Goal: Communication & Community: Answer question/provide support

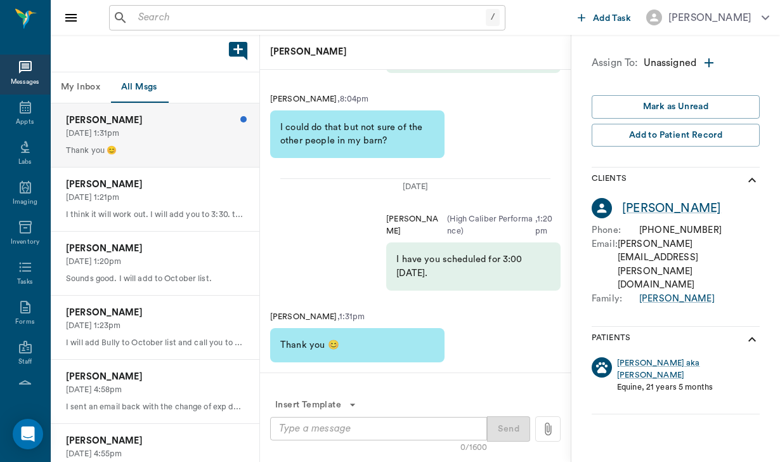
click at [203, 127] on p "[DATE] 1:31pm" at bounding box center [155, 133] width 178 height 12
click at [339, 422] on textarea at bounding box center [378, 428] width 199 height 15
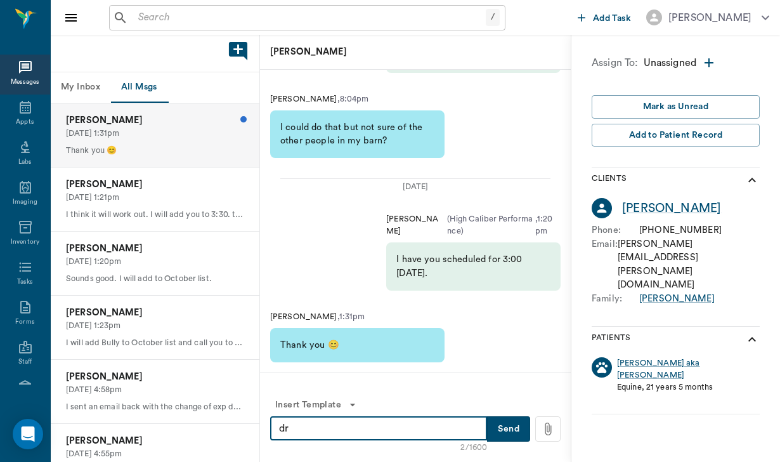
type textarea "d"
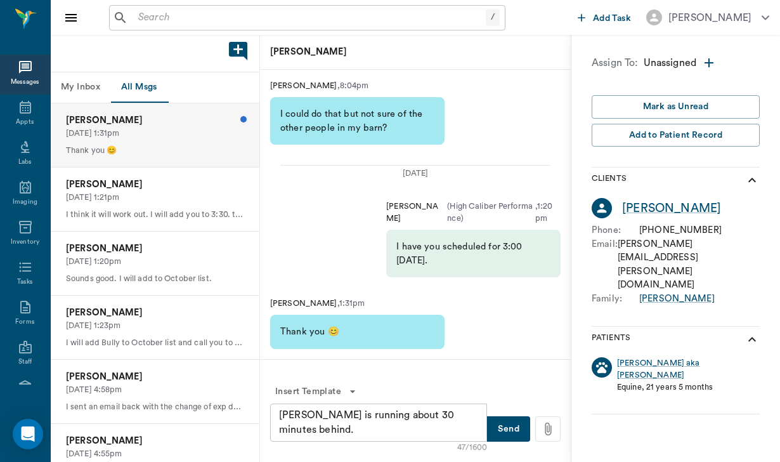
click at [278, 410] on div "[PERSON_NAME] is running about 30 minutes behind. x ​" at bounding box center [378, 422] width 217 height 38
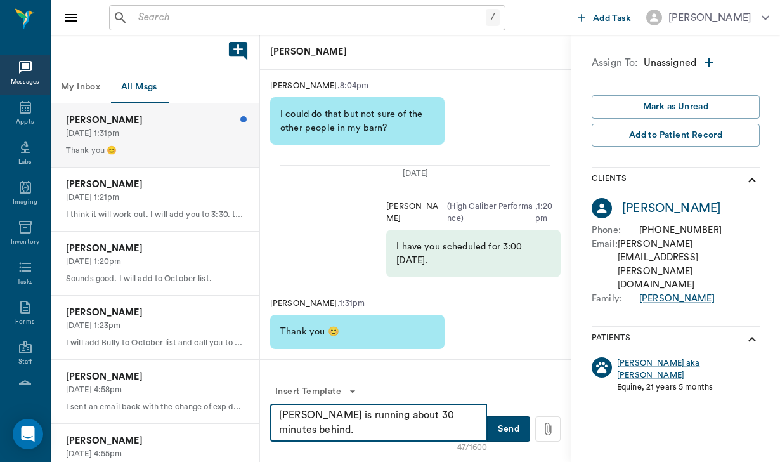
click at [279, 417] on textarea "[PERSON_NAME] is running about 30 minutes behind." at bounding box center [378, 422] width 199 height 29
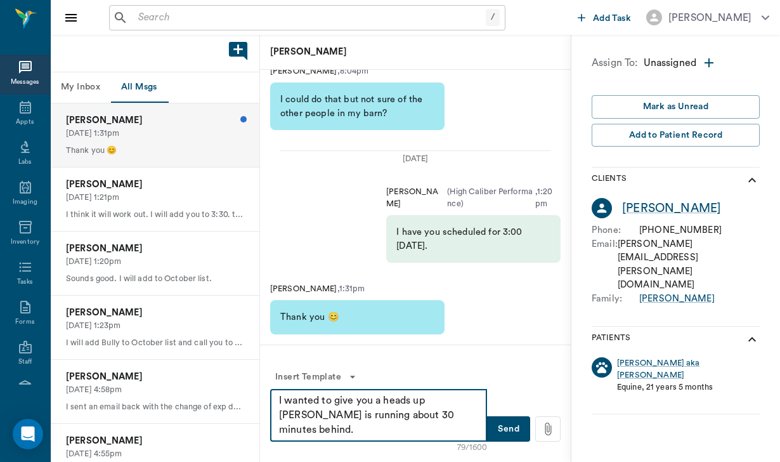
type textarea "I wanted to give you a heads up [PERSON_NAME] is running about 30 minutes behin…"
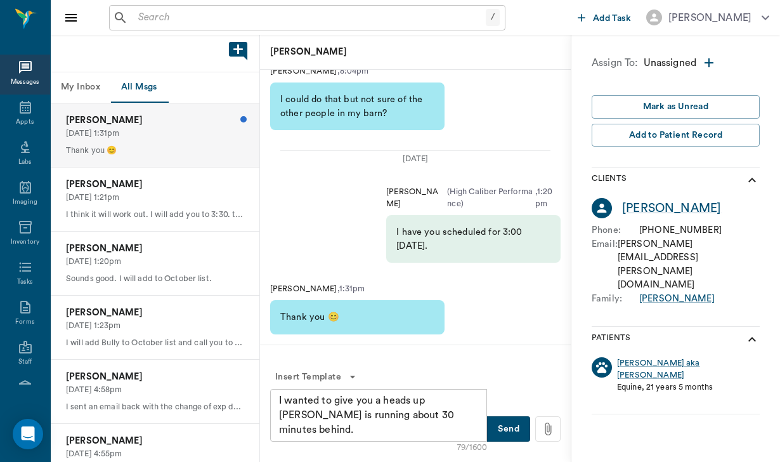
drag, startPoint x: 276, startPoint y: 396, endPoint x: 319, endPoint y: 427, distance: 53.1
click at [319, 427] on div "I wanted to give you a heads up [PERSON_NAME] is running about 30 minutes behin…" at bounding box center [378, 415] width 217 height 53
drag, startPoint x: 278, startPoint y: 401, endPoint x: 316, endPoint y: 420, distance: 42.5
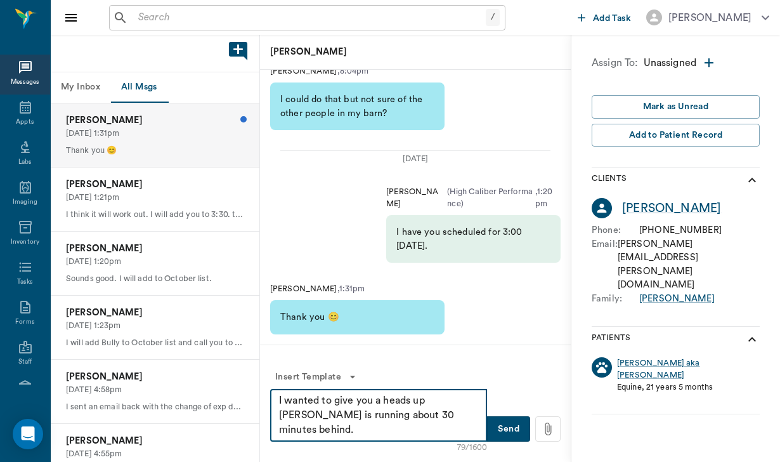
drag, startPoint x: 324, startPoint y: 436, endPoint x: 271, endPoint y: 396, distance: 67.0
click at [271, 396] on div "I wanted to give you a heads up [PERSON_NAME] is running about 30 minutes behin…" at bounding box center [378, 415] width 217 height 53
click at [511, 429] on button "Send" at bounding box center [508, 428] width 43 height 25
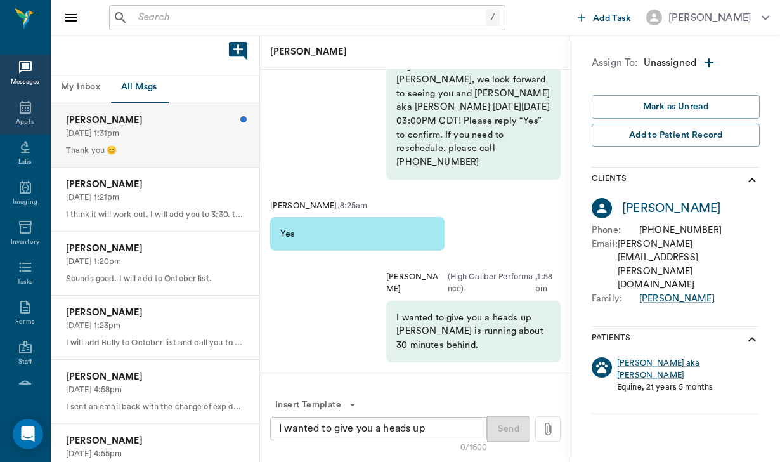
click at [27, 108] on icon at bounding box center [25, 107] width 11 height 13
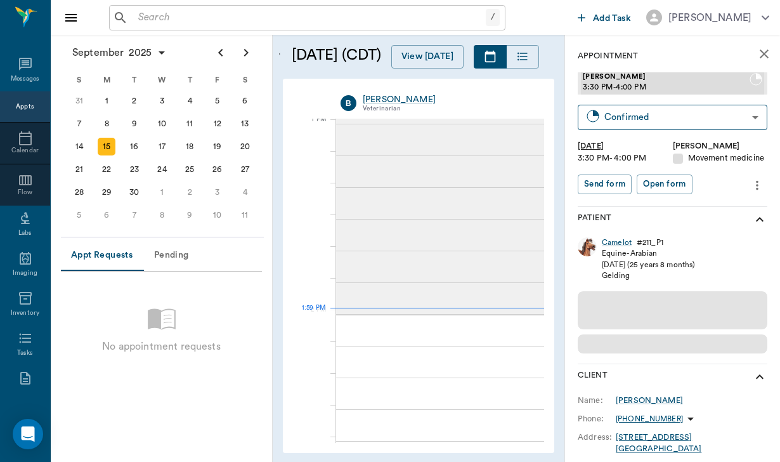
scroll to position [955, 0]
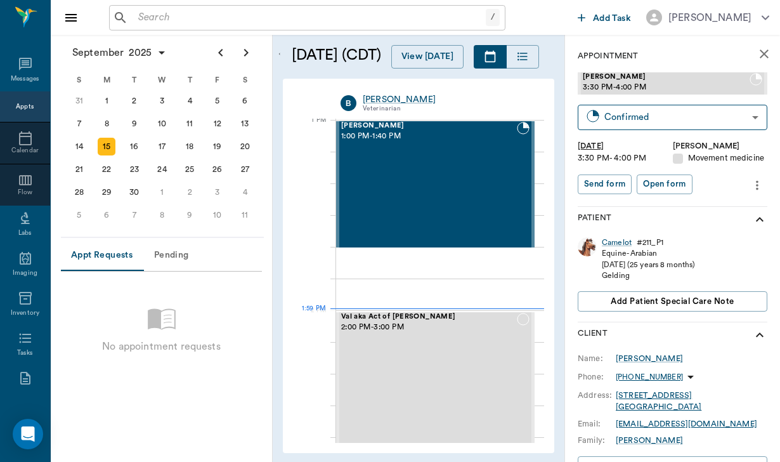
click at [644, 373] on p "[PHONE_NUMBER]" at bounding box center [649, 377] width 67 height 11
click at [625, 399] on span "Send SMS Message" at bounding box center [618, 399] width 107 height 13
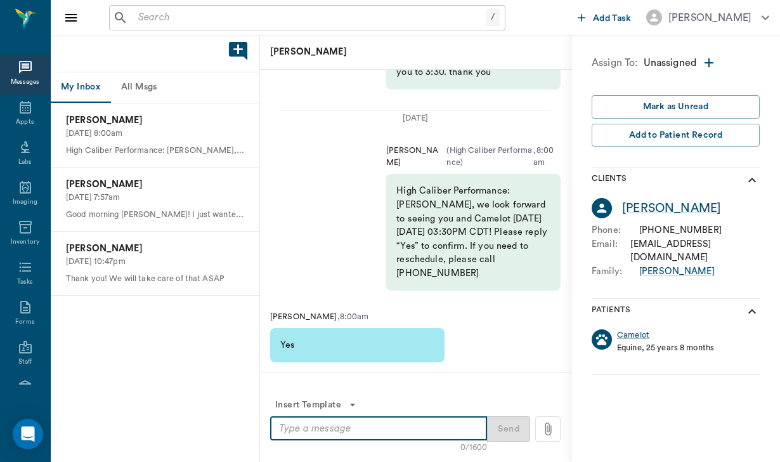
click at [299, 427] on textarea at bounding box center [378, 428] width 199 height 15
paste textarea "I wanted to give you a heads up [PERSON_NAME] is running about 30 minutes behin…"
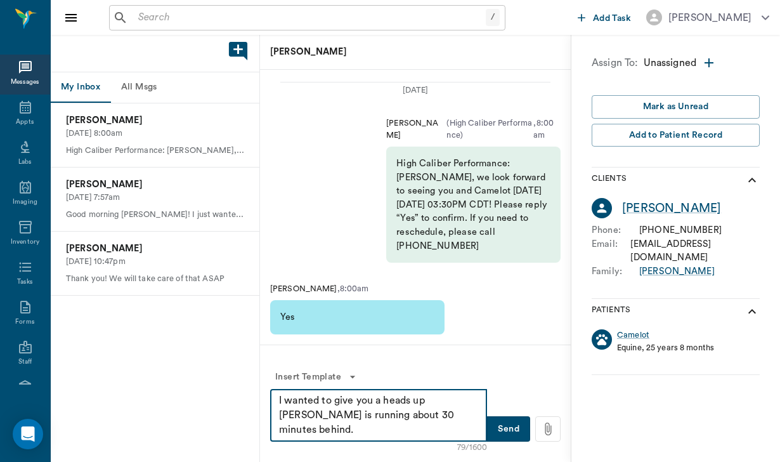
type textarea "I wanted to give you a heads up [PERSON_NAME] is running about 30 minutes behin…"
click at [518, 425] on button "Send" at bounding box center [508, 428] width 43 height 25
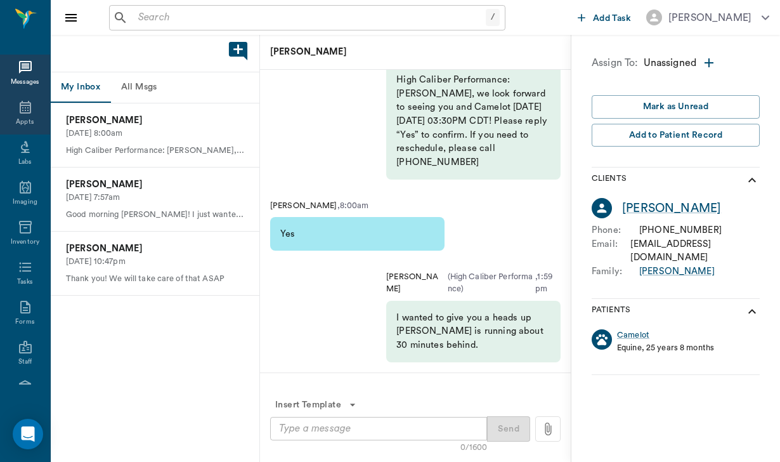
click at [18, 111] on icon at bounding box center [25, 107] width 15 height 15
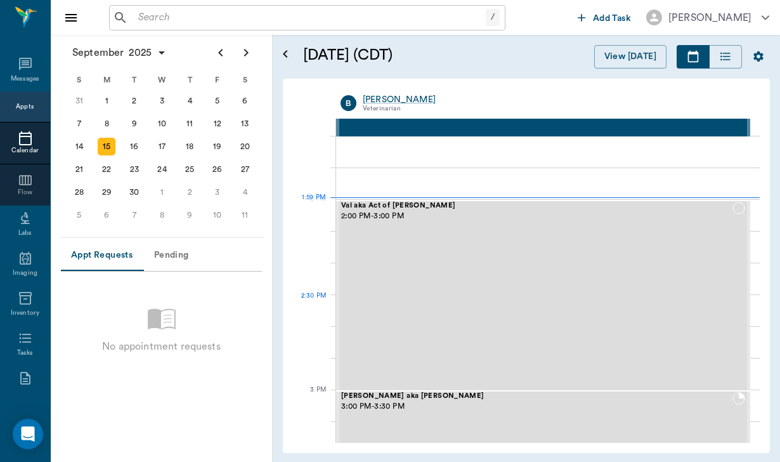
scroll to position [1065, 0]
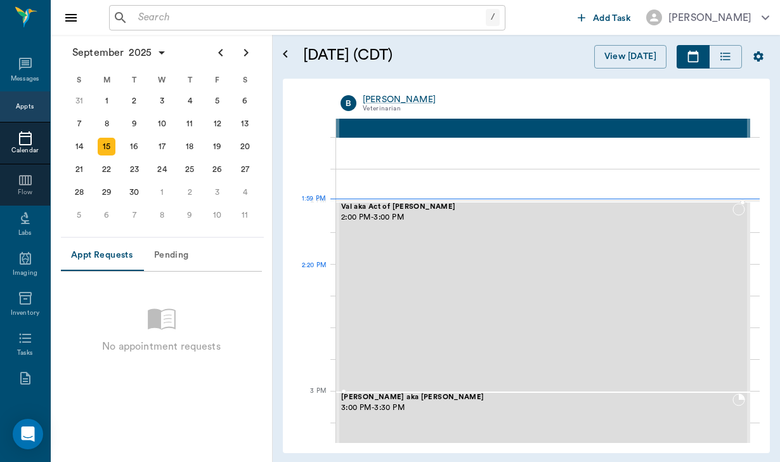
click at [520, 264] on div "[PERSON_NAME] aka Act of [PERSON_NAME] 2:00 PM - 3:00 PM" at bounding box center [536, 297] width 391 height 188
